Goal: Complete application form

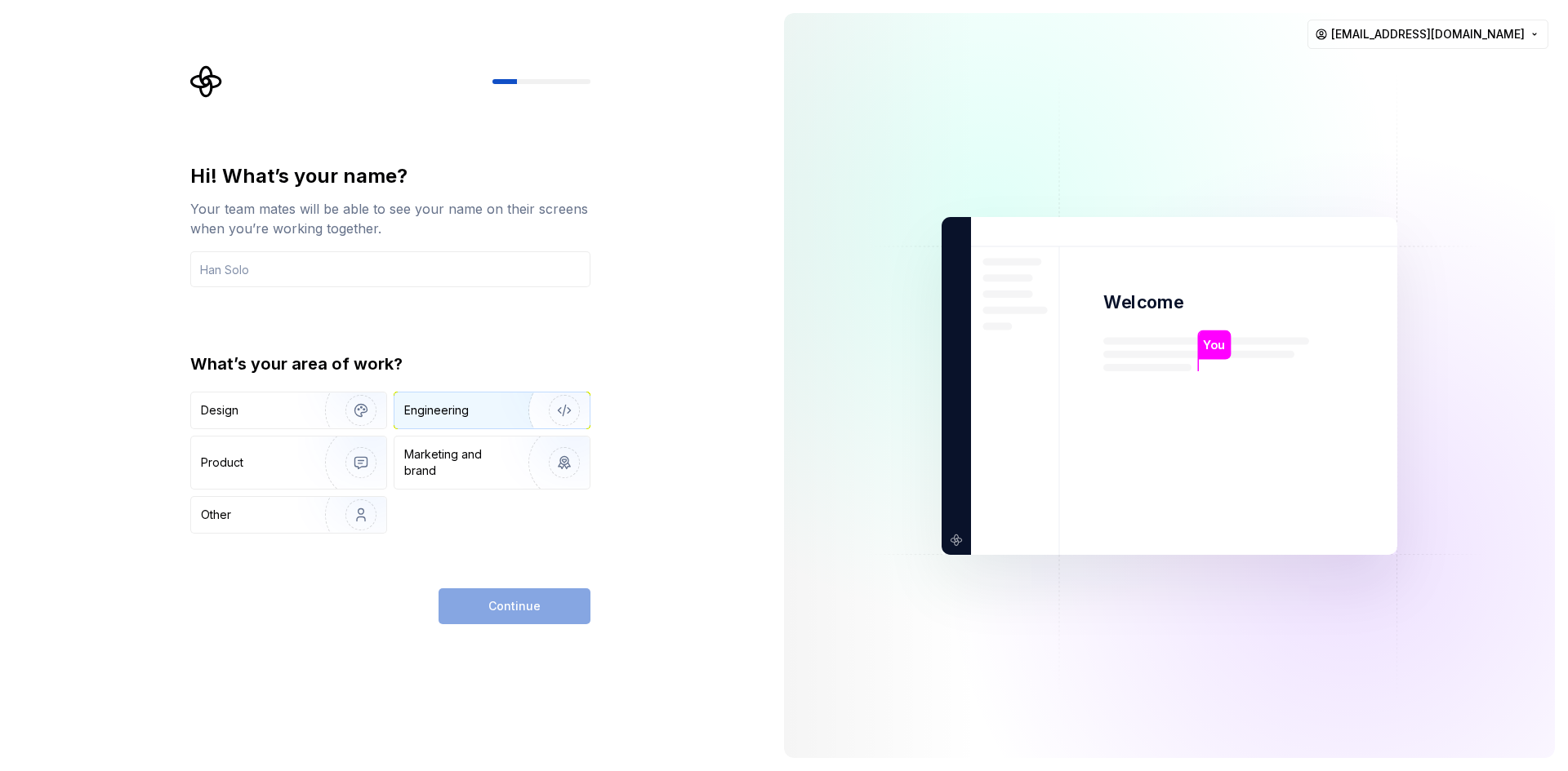
click at [522, 410] on img "button" at bounding box center [554, 410] width 105 height 109
click at [506, 608] on div "Continue" at bounding box center [514, 606] width 152 height 36
click at [450, 467] on div "Marketing and brand" at bounding box center [460, 462] width 110 height 33
click at [478, 413] on div "Engineering" at bounding box center [469, 410] width 130 height 16
click at [293, 262] on input "text" at bounding box center [390, 269] width 400 height 36
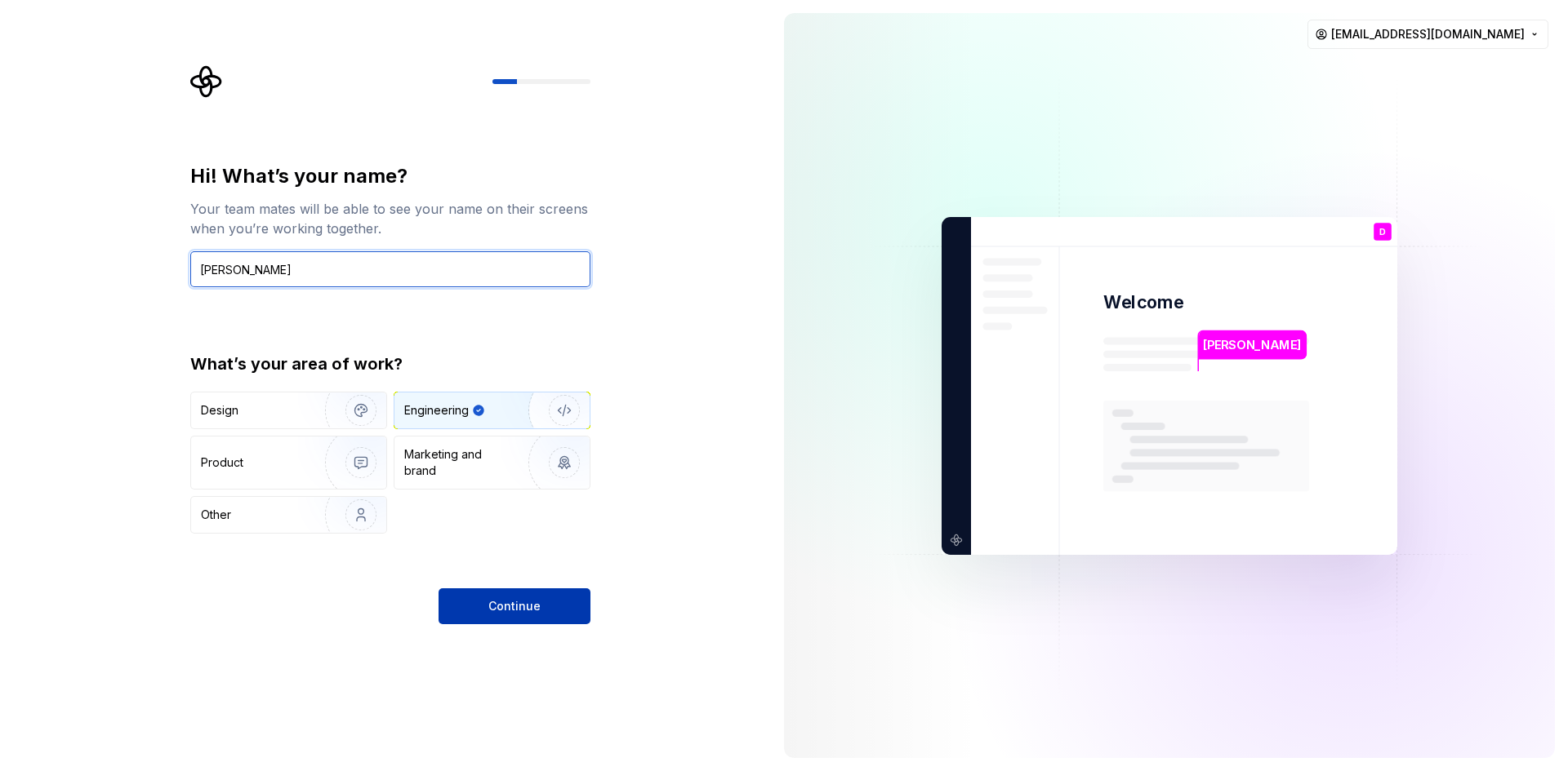
type input "[PERSON_NAME]"
click at [514, 603] on span "Continue" at bounding box center [514, 606] width 52 height 16
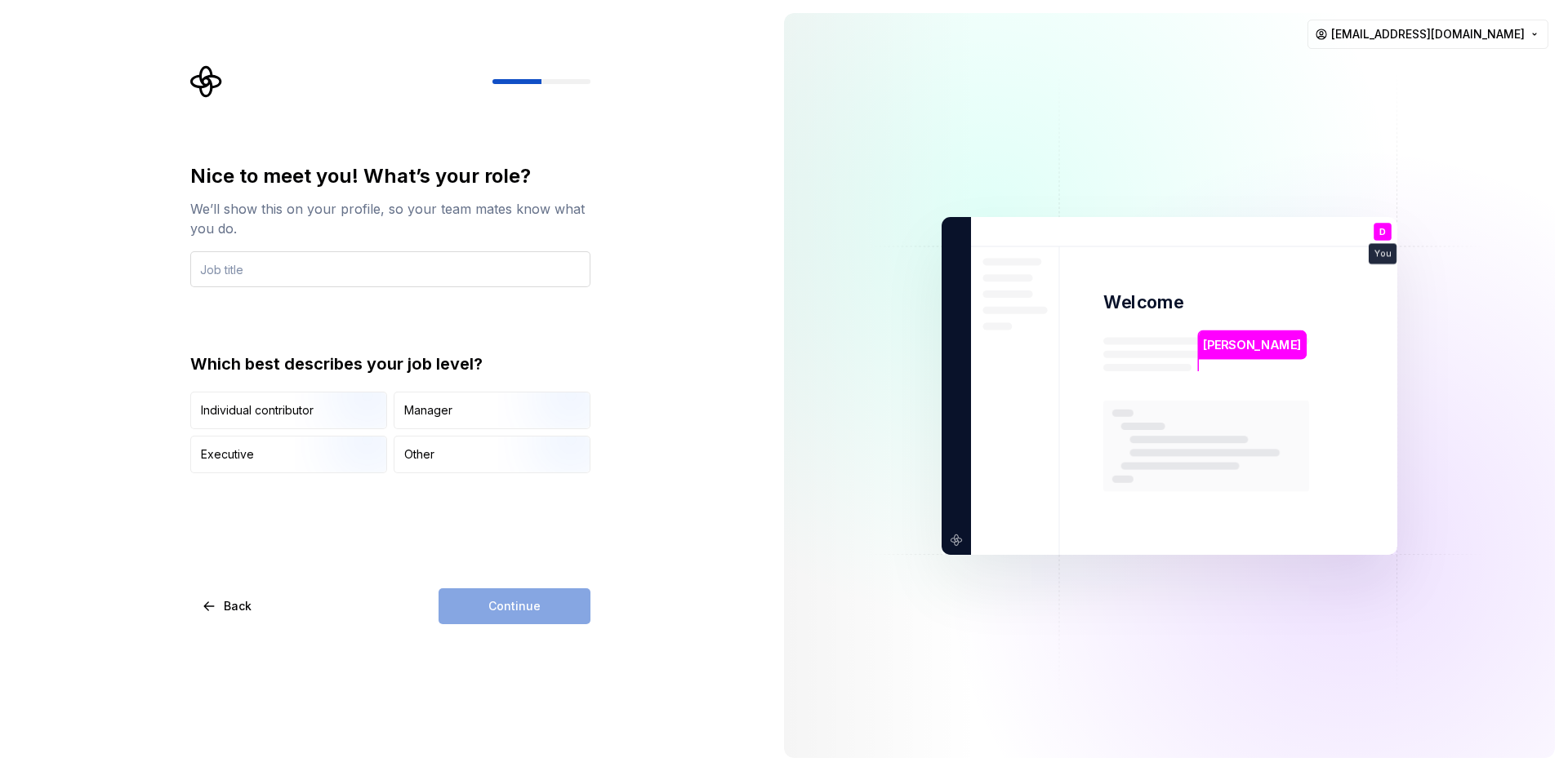
click at [389, 267] on input "text" at bounding box center [390, 269] width 400 height 36
type input "QA Engineer"
click at [317, 409] on img "button" at bounding box center [347, 430] width 105 height 109
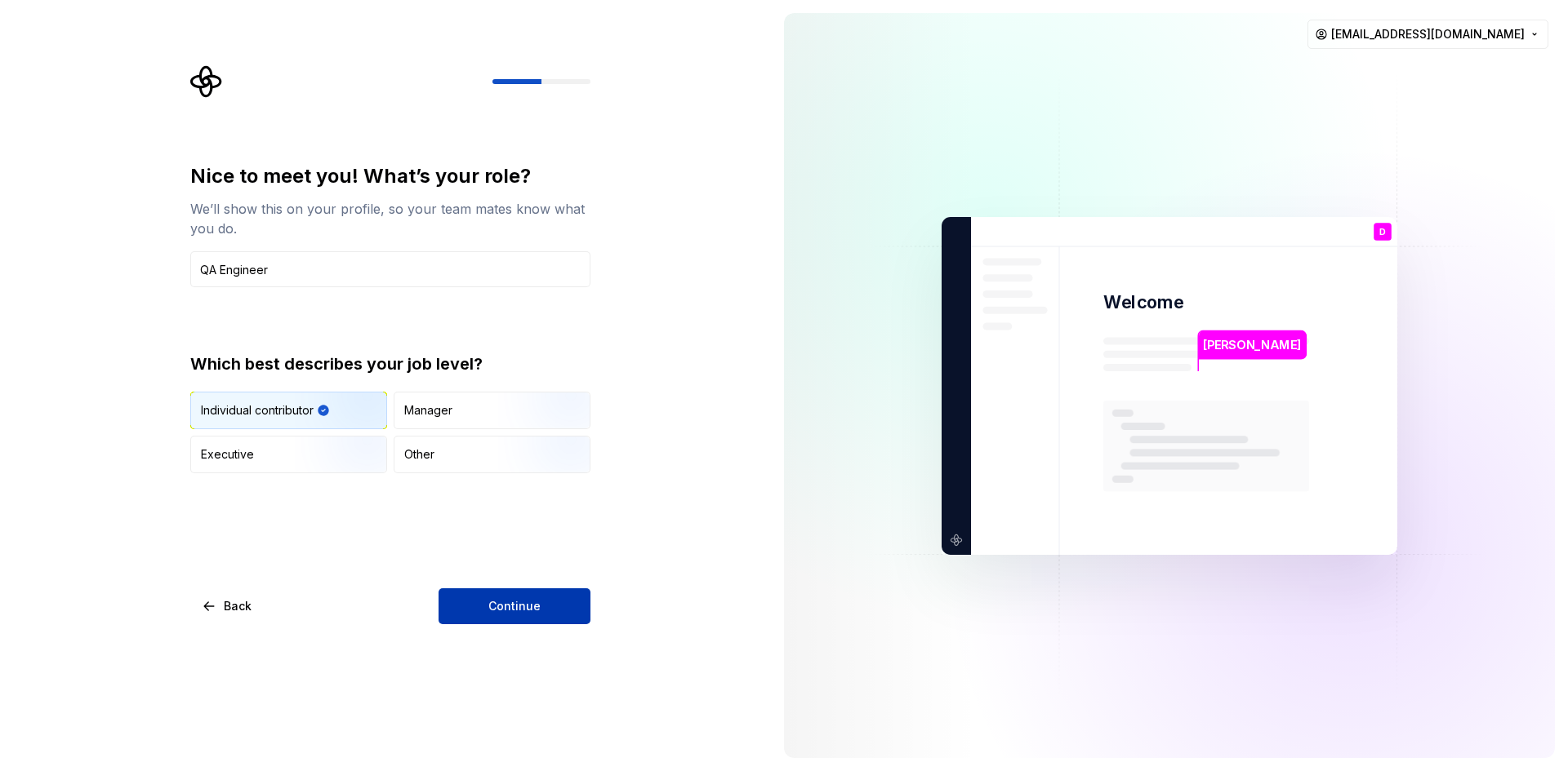
click at [509, 607] on span "Continue" at bounding box center [514, 606] width 52 height 16
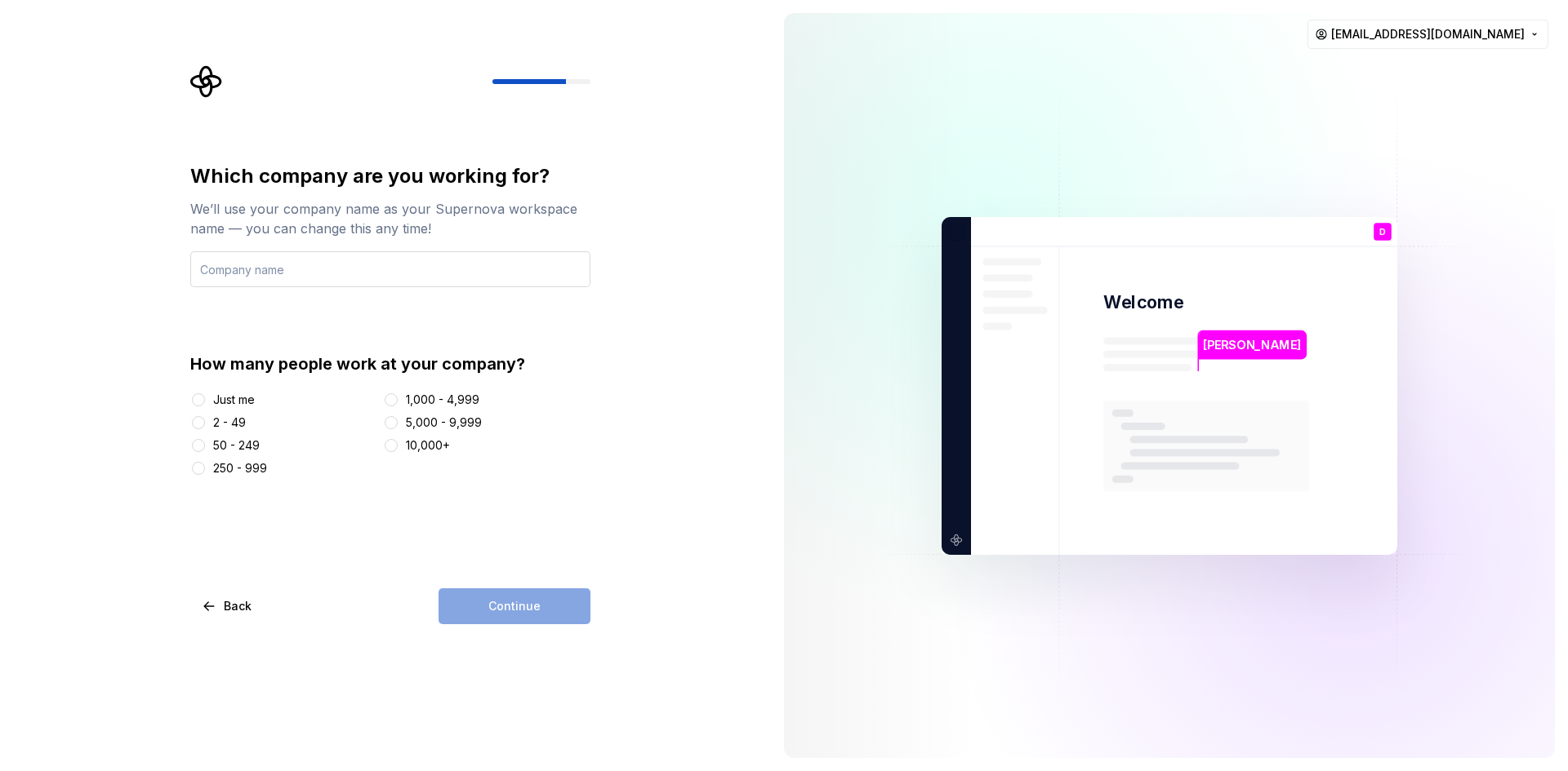
click at [229, 259] on input "text" at bounding box center [390, 269] width 400 height 36
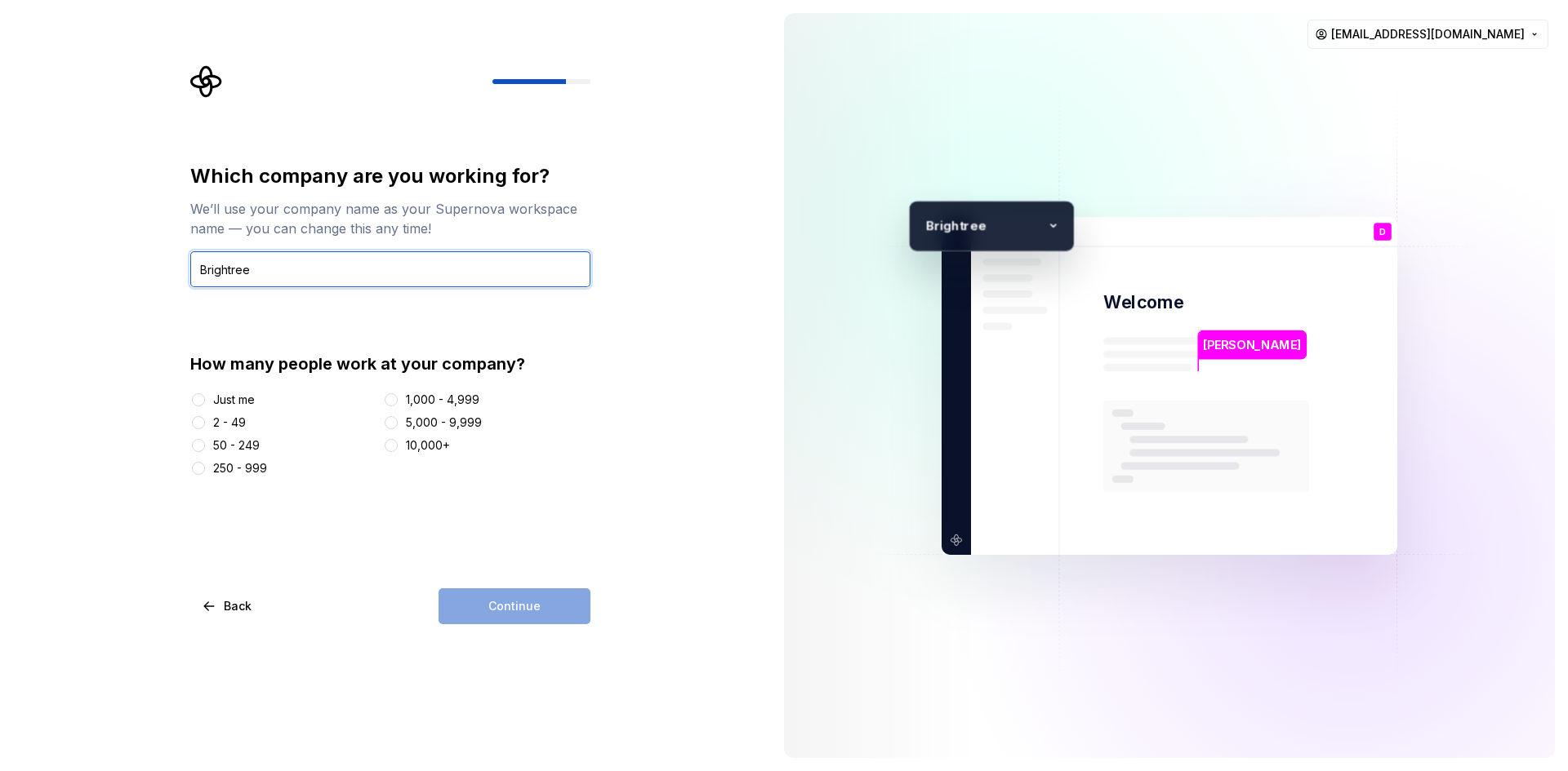
type input "Brightree"
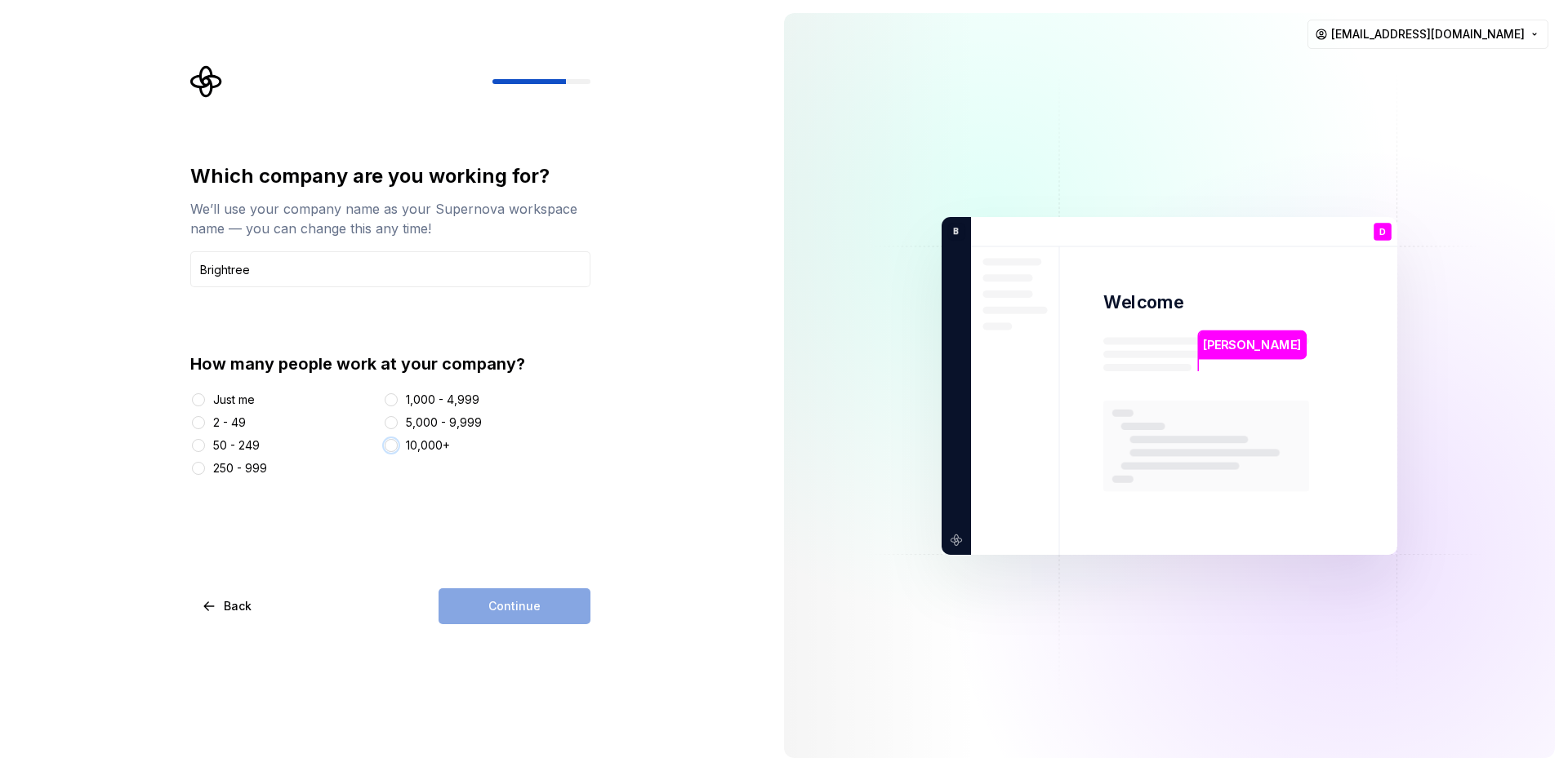
click at [398, 445] on button "10,000+" at bounding box center [390, 445] width 13 height 13
click at [554, 615] on button "Continue" at bounding box center [514, 606] width 152 height 36
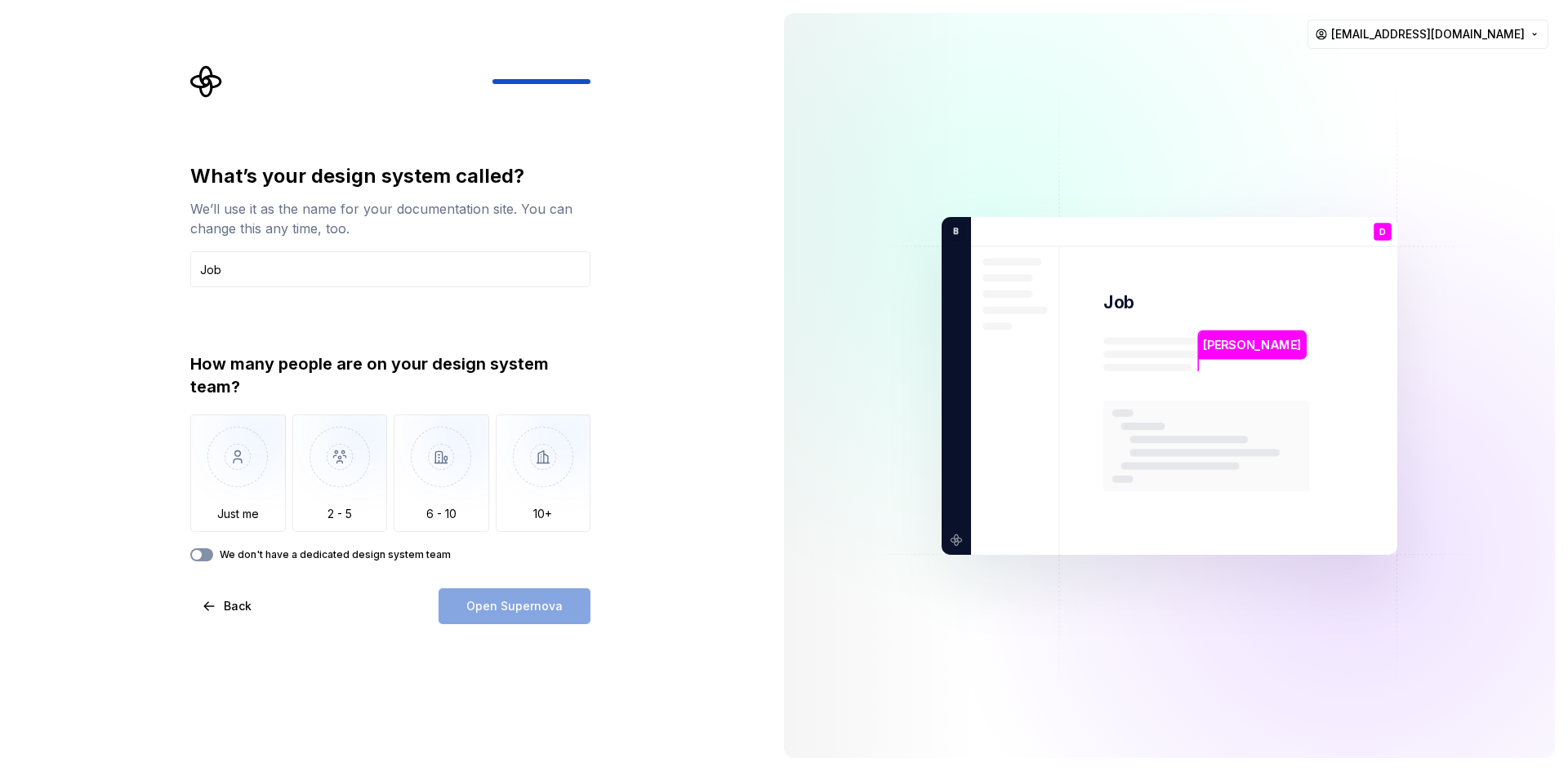
type input "Job"
click at [210, 550] on button "We don't have a dedicated design system team" at bounding box center [202, 554] width 23 height 13
click at [492, 604] on span "Open Supernova" at bounding box center [515, 606] width 97 height 16
